Goal: Transaction & Acquisition: Obtain resource

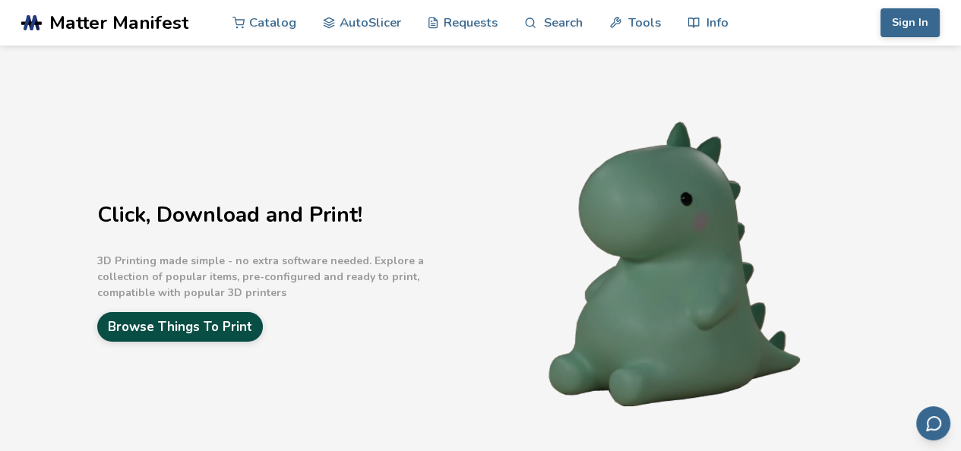
click at [173, 331] on link "Browse Things To Print" at bounding box center [180, 327] width 166 height 30
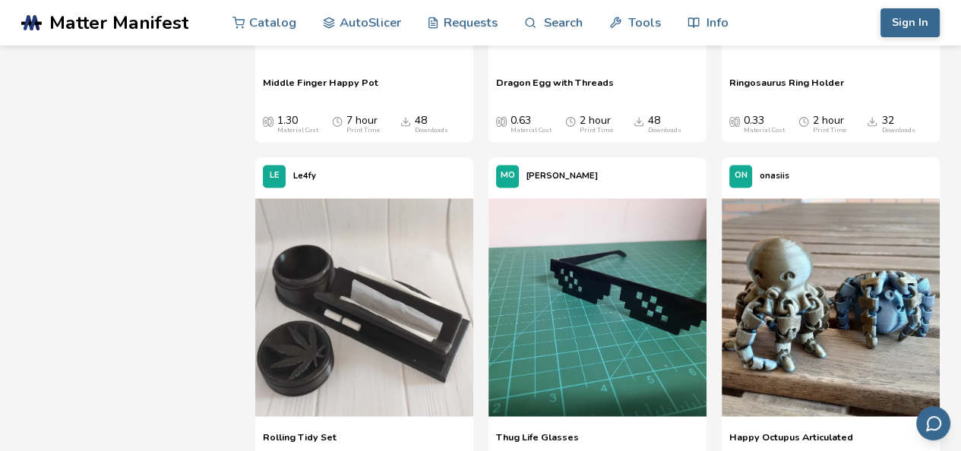
scroll to position [2219, 0]
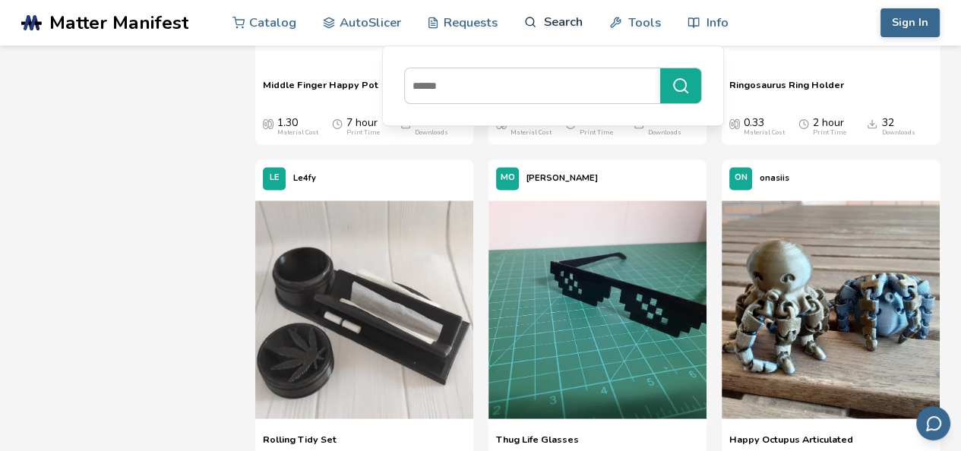
click at [543, 14] on link "Search" at bounding box center [553, 22] width 58 height 46
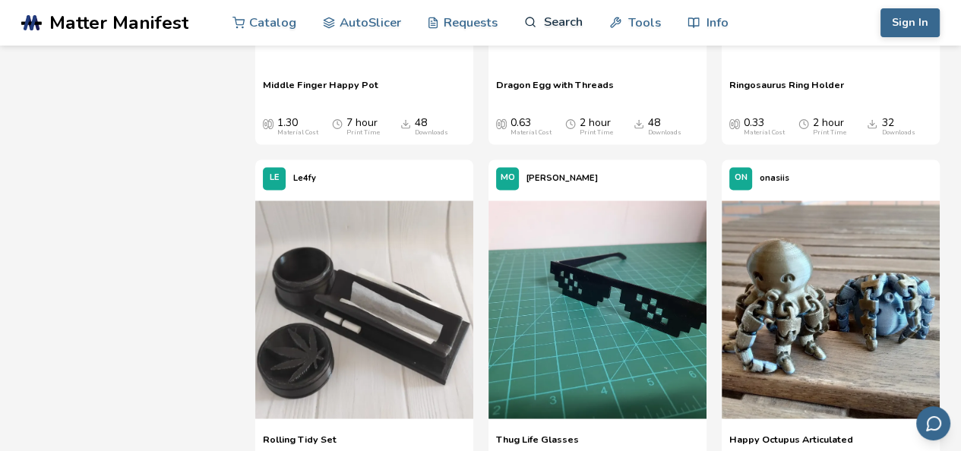
click at [543, 14] on link "Search" at bounding box center [553, 22] width 58 height 46
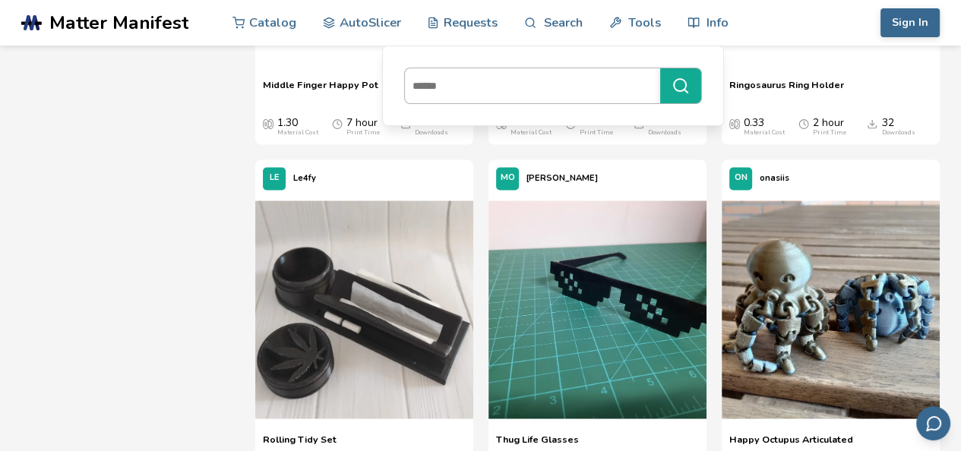
click at [447, 88] on input at bounding box center [529, 85] width 248 height 27
type input "**********"
click at [660, 68] on button "**********" at bounding box center [680, 85] width 41 height 35
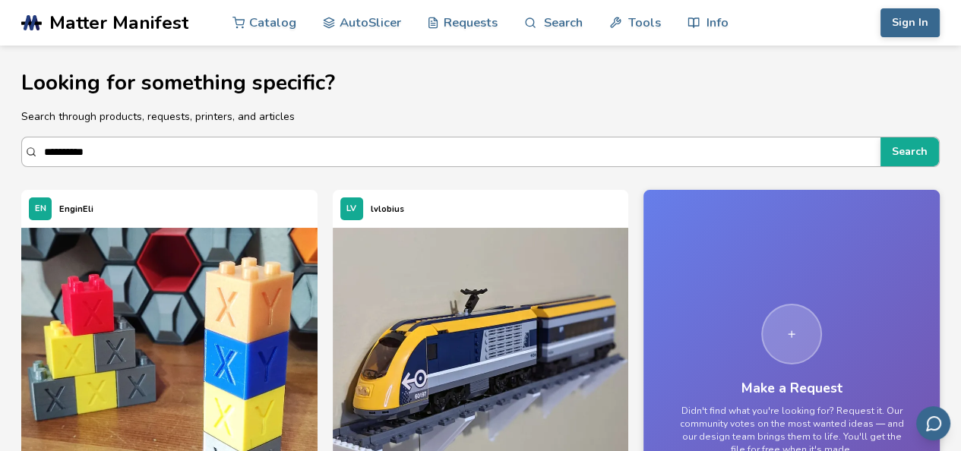
click at [134, 138] on input "**********" at bounding box center [458, 151] width 829 height 27
click at [881, 138] on button "Search" at bounding box center [910, 152] width 59 height 29
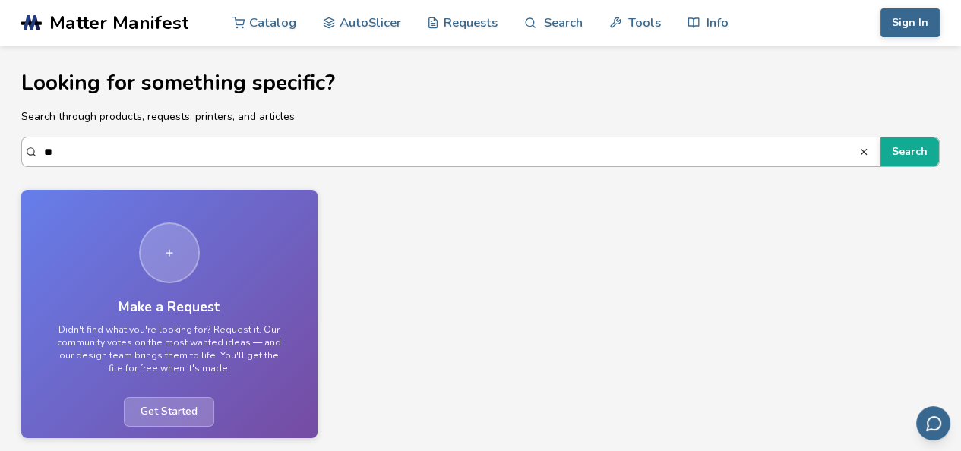
type input "*"
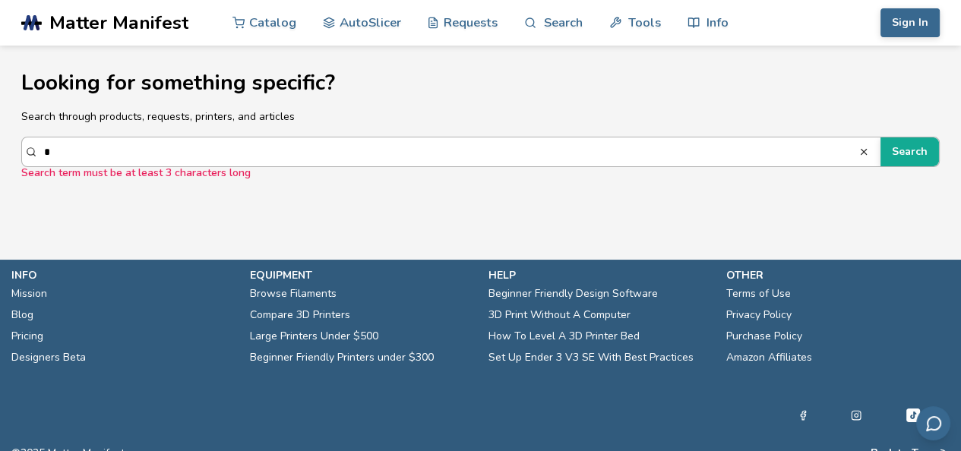
click at [65, 162] on input "*" at bounding box center [451, 151] width 815 height 27
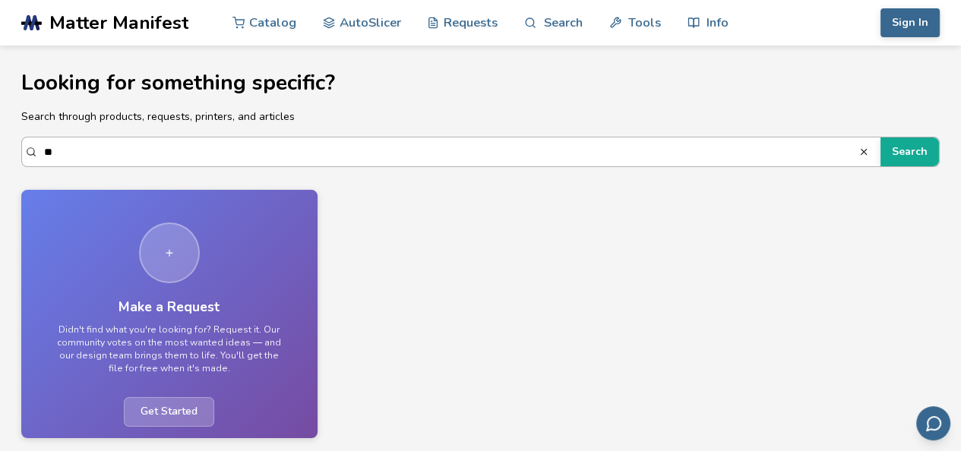
type input "*"
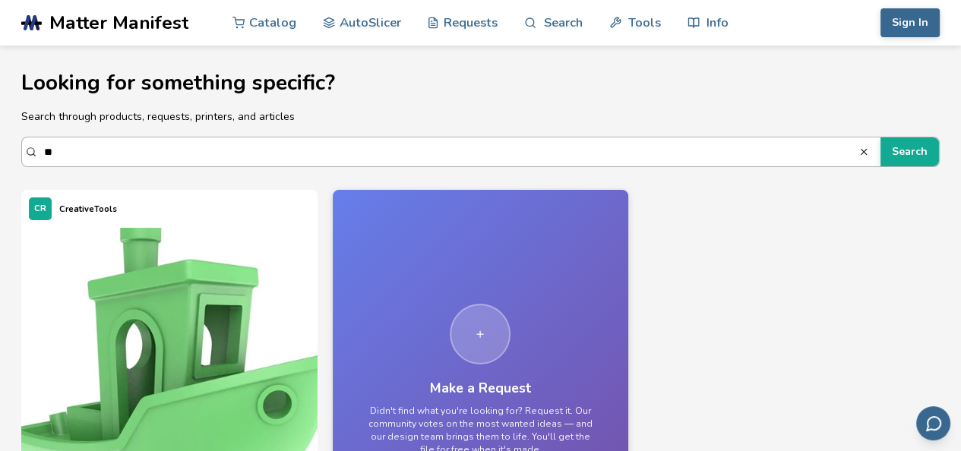
type input "*"
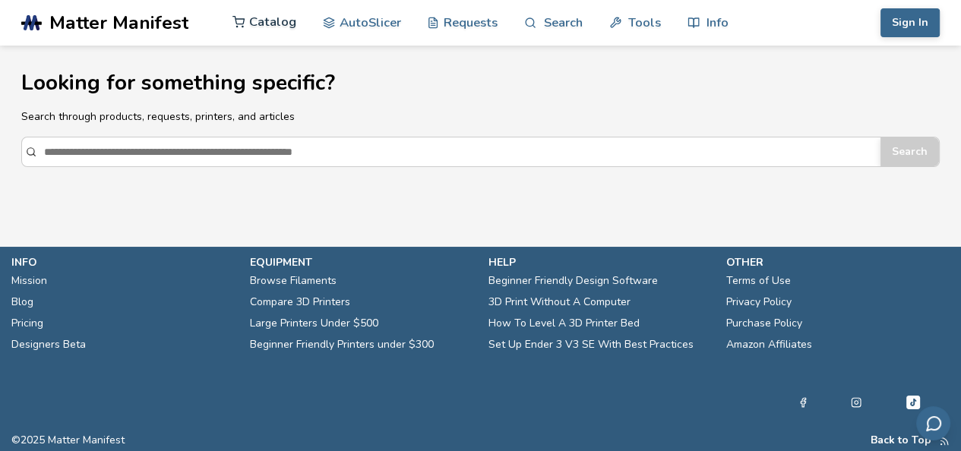
click at [269, 18] on link "Catalog" at bounding box center [265, 22] width 64 height 46
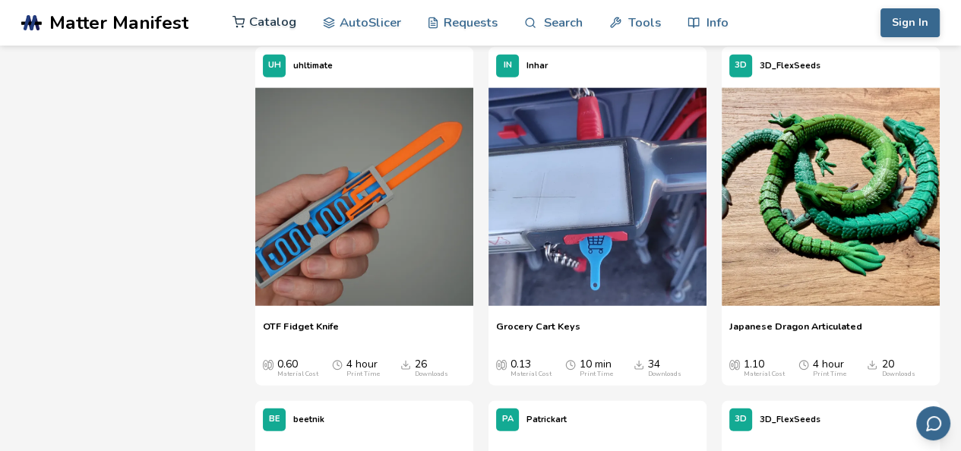
scroll to position [3009, 0]
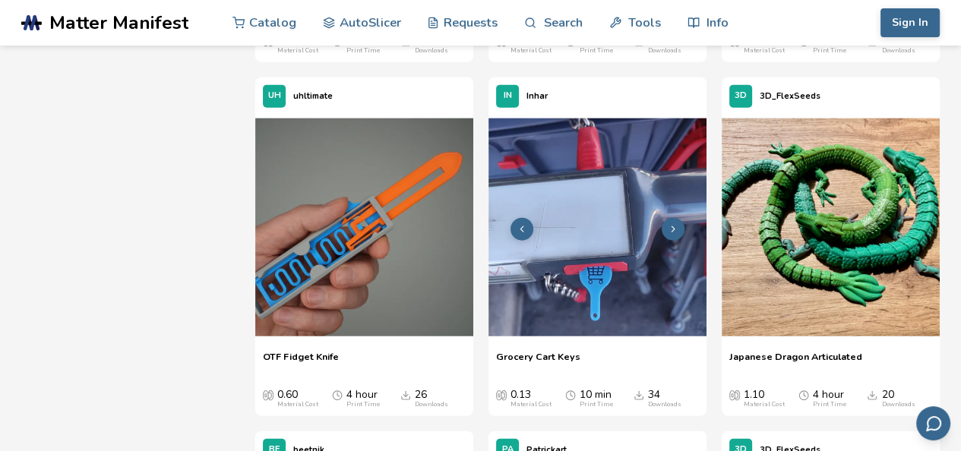
click at [612, 277] on img at bounding box center [598, 228] width 218 height 218
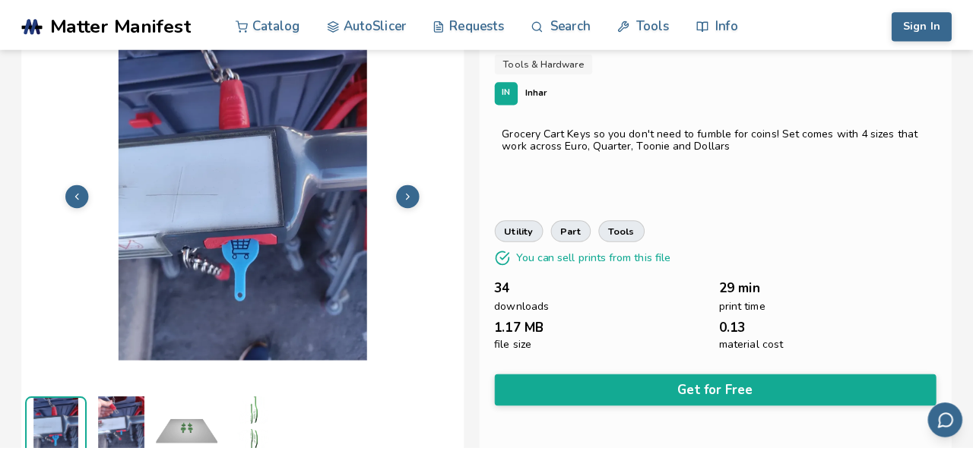
scroll to position [30, 0]
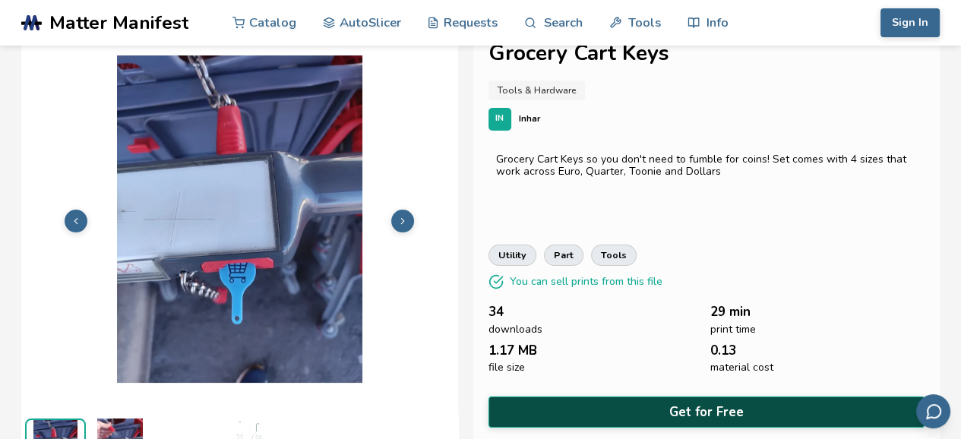
click at [756, 397] on button "Get for Free" at bounding box center [707, 412] width 437 height 31
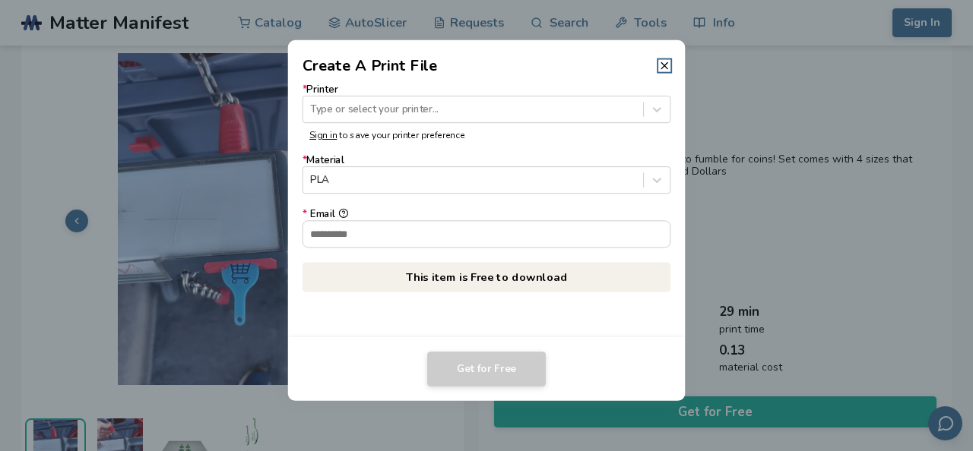
click at [401, 195] on form "* Printer Type or select your printer... Sign in to save your printer preferenc…" at bounding box center [486, 166] width 369 height 164
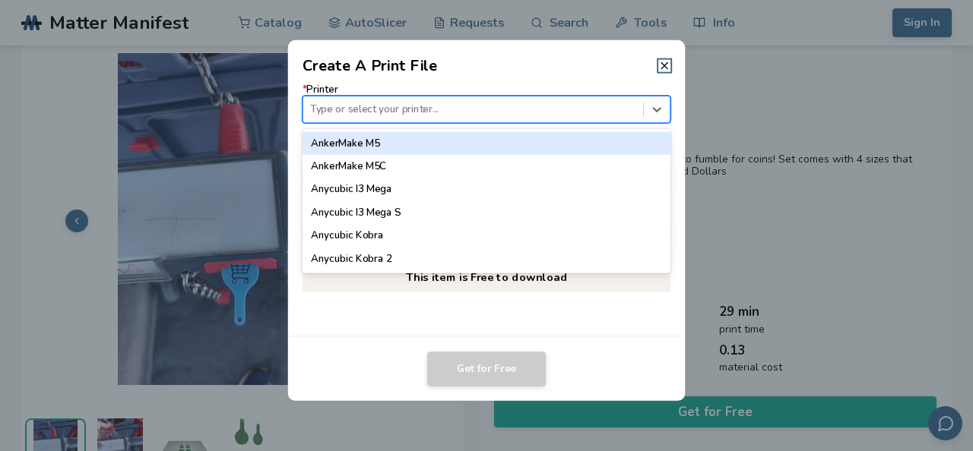
click at [408, 112] on div at bounding box center [472, 109] width 325 height 14
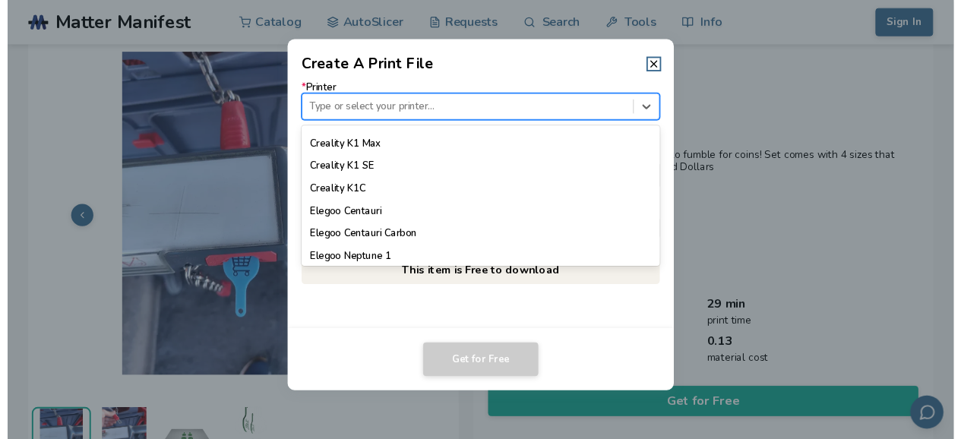
scroll to position [456, 0]
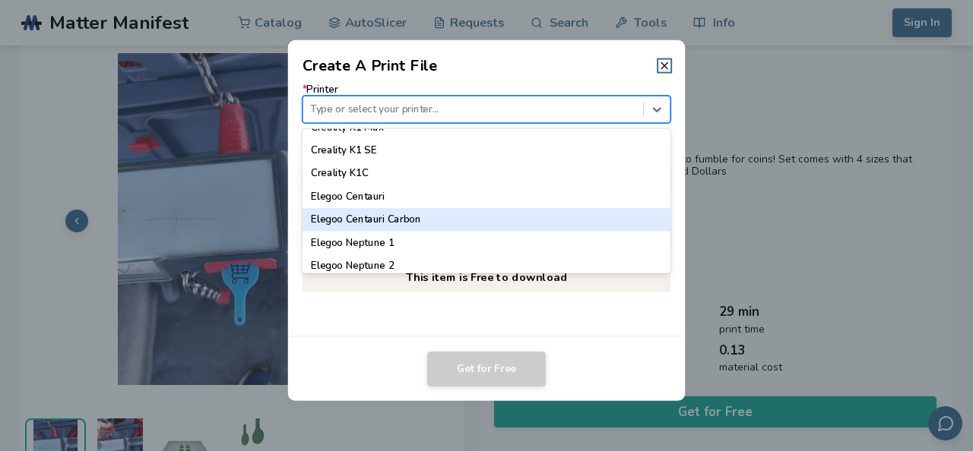
click at [410, 214] on div "Elegoo Centauri Carbon" at bounding box center [486, 219] width 369 height 23
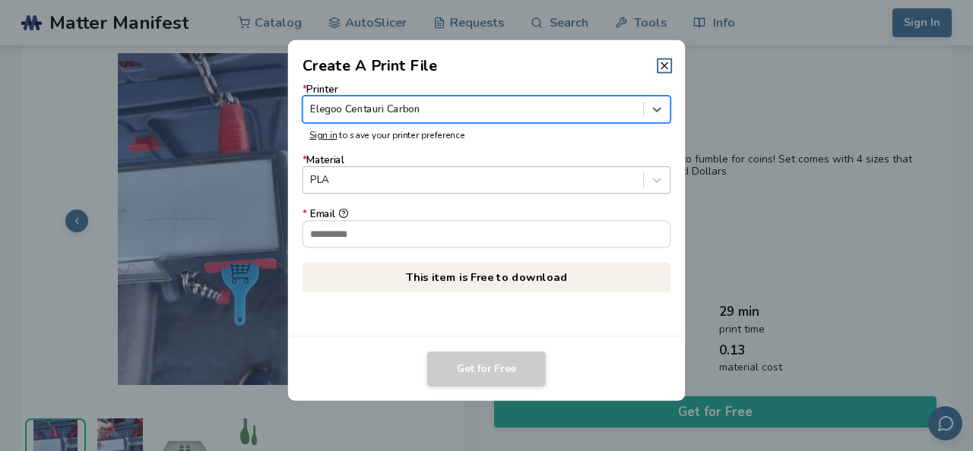
click at [356, 171] on div "PLA" at bounding box center [473, 180] width 340 height 21
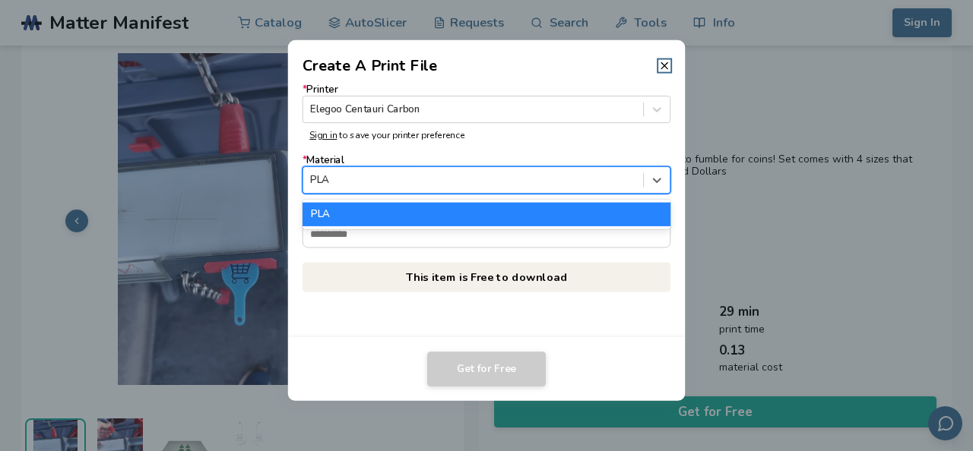
drag, startPoint x: 348, startPoint y: 215, endPoint x: 348, endPoint y: 207, distance: 8.4
click at [348, 207] on div "PLA" at bounding box center [486, 214] width 369 height 23
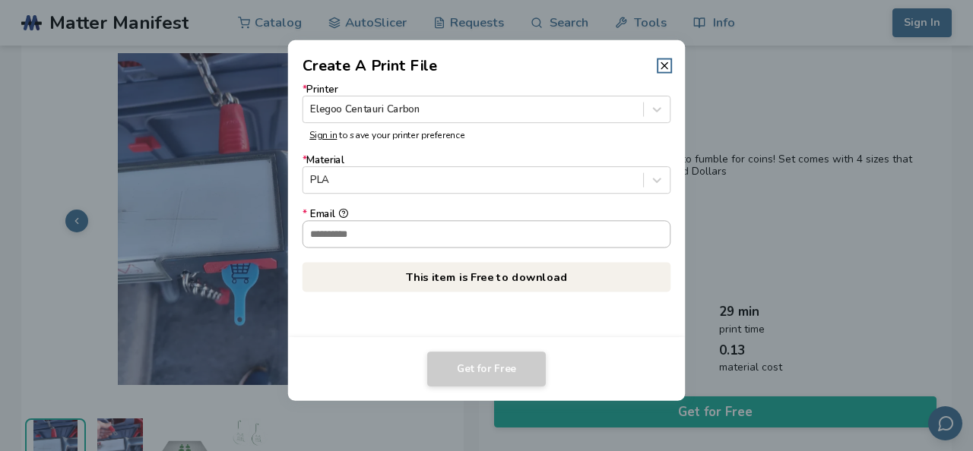
click at [357, 233] on input "* Email" at bounding box center [486, 234] width 367 height 26
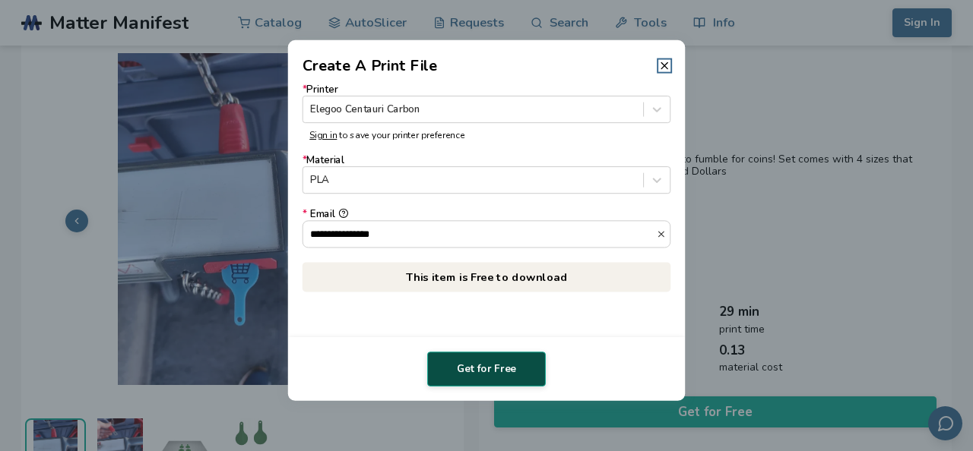
type input "**********"
click at [449, 363] on button "Get for Free" at bounding box center [486, 369] width 119 height 35
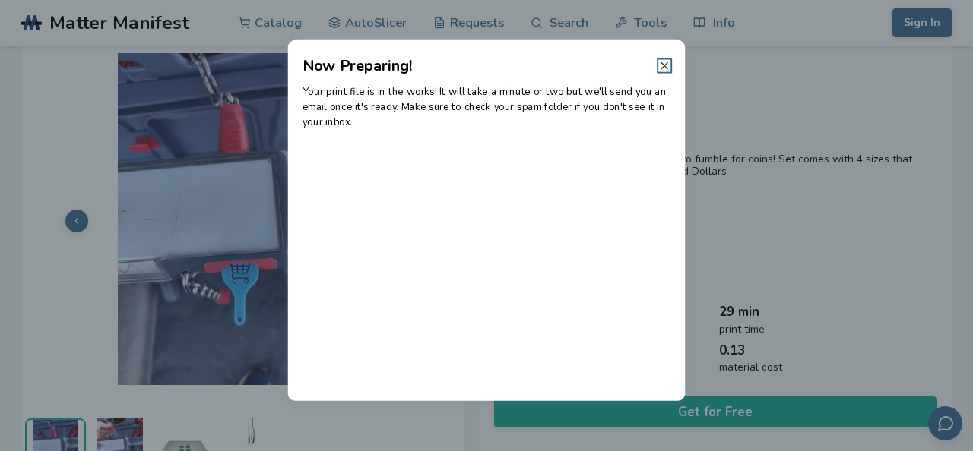
click at [663, 68] on icon at bounding box center [664, 66] width 12 height 12
